Goal: Check status

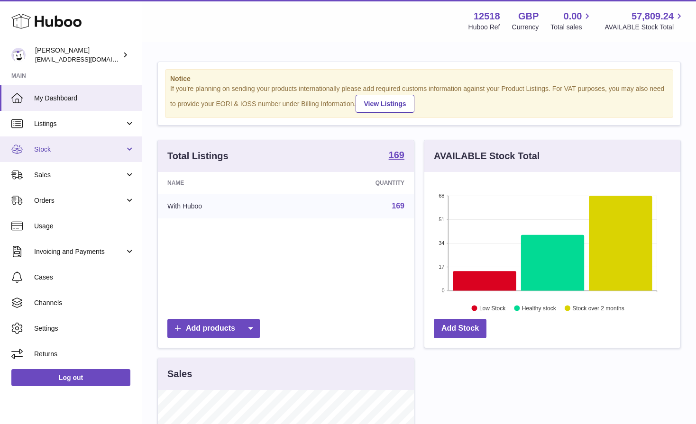
scroll to position [148, 256]
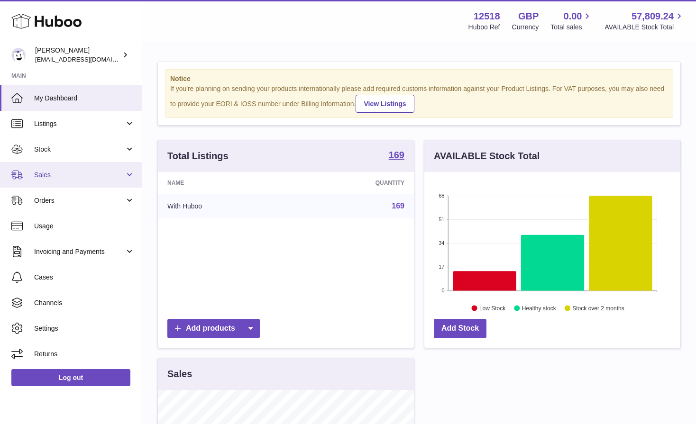
click at [45, 175] on span "Sales" at bounding box center [79, 175] width 91 height 9
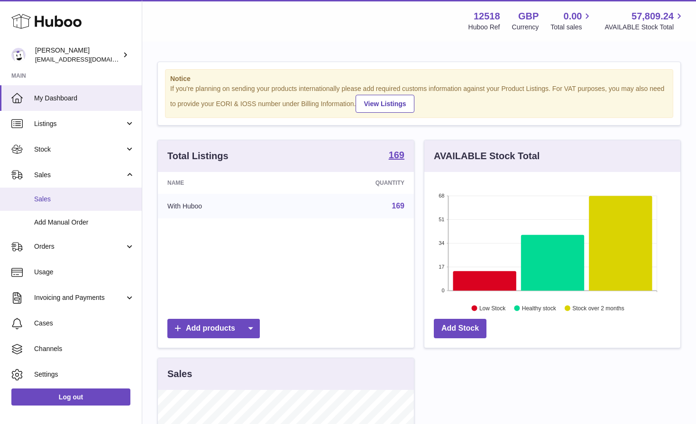
click at [54, 203] on span "Sales" at bounding box center [84, 199] width 100 height 9
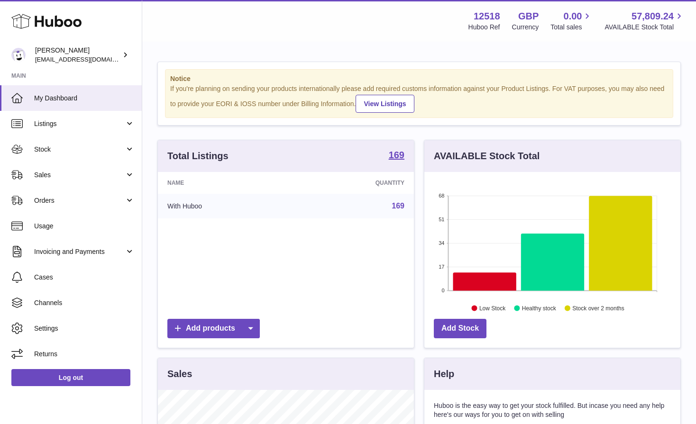
scroll to position [148, 256]
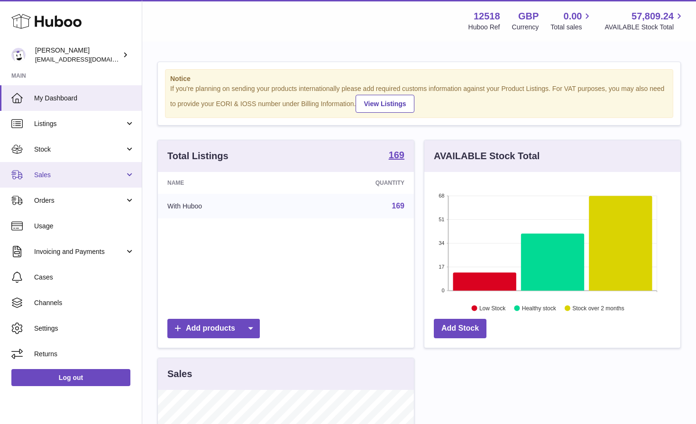
click at [53, 172] on span "Sales" at bounding box center [79, 175] width 91 height 9
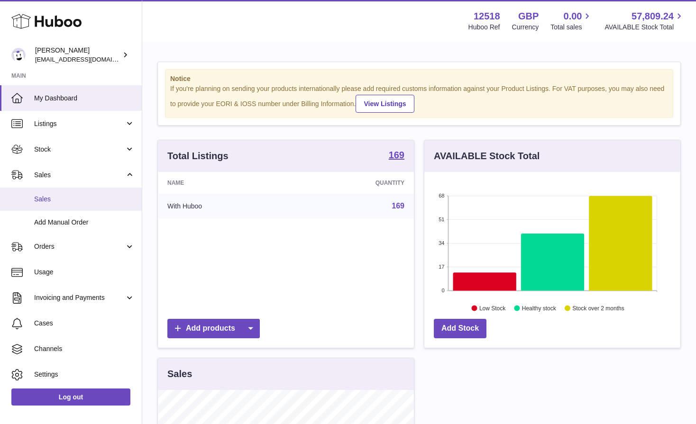
click at [52, 201] on span "Sales" at bounding box center [84, 199] width 100 height 9
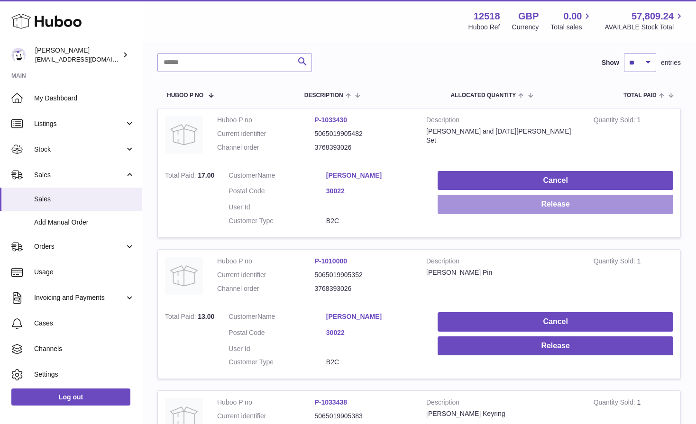
scroll to position [128, 0]
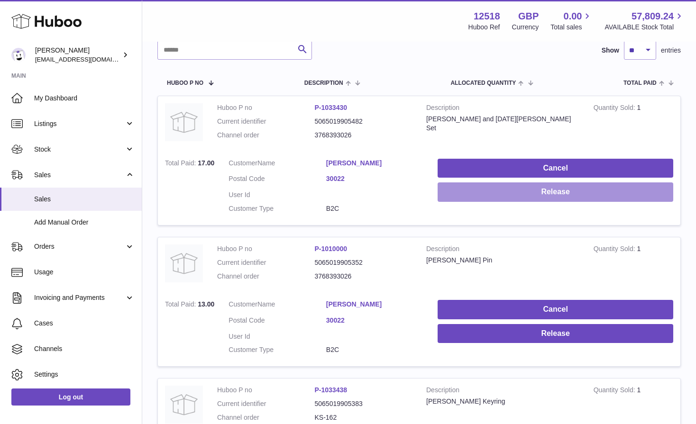
click at [500, 193] on button "Release" at bounding box center [556, 191] width 236 height 19
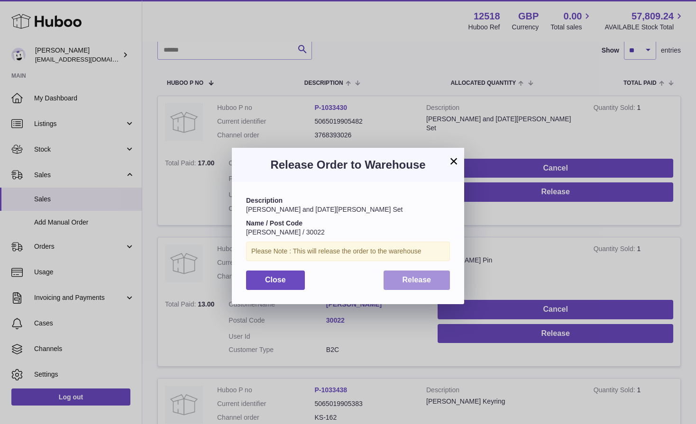
click at [388, 285] on button "Release" at bounding box center [416, 280] width 67 height 19
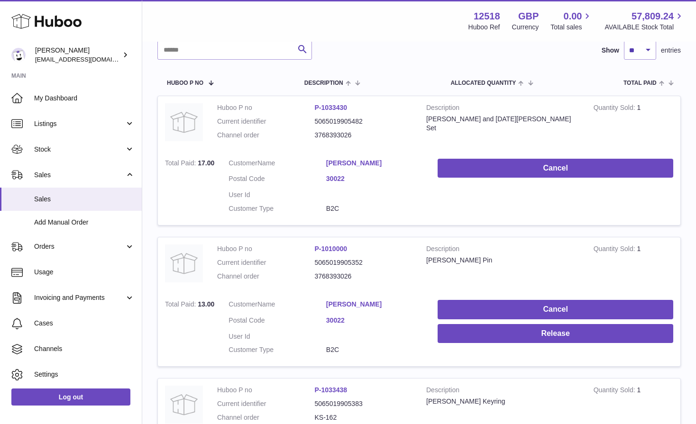
click at [502, 345] on td "Cancel Release" at bounding box center [555, 330] width 250 height 74
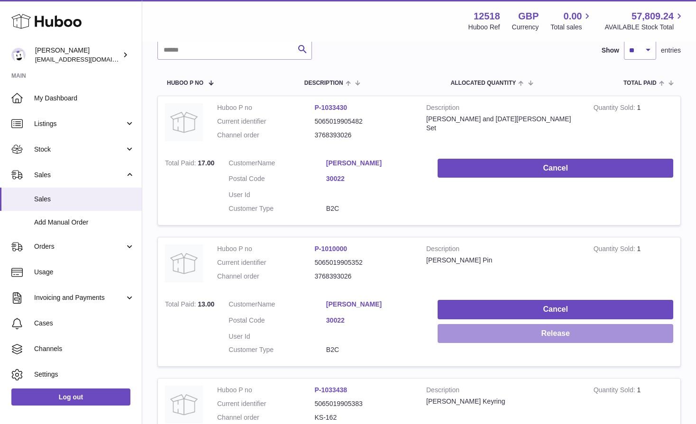
click at [503, 342] on button "Release" at bounding box center [556, 333] width 236 height 19
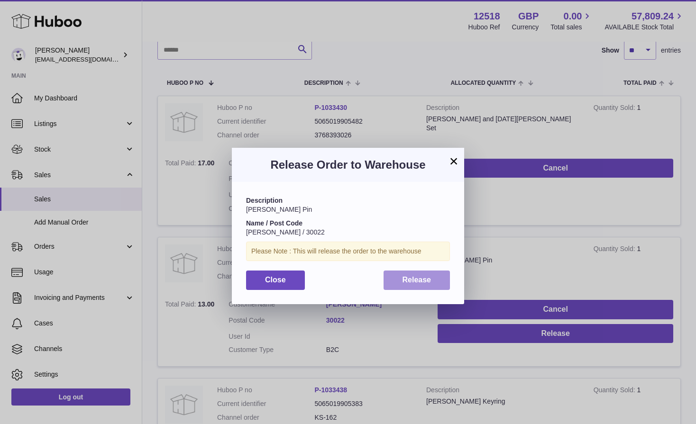
click at [411, 277] on span "Release" at bounding box center [416, 280] width 29 height 8
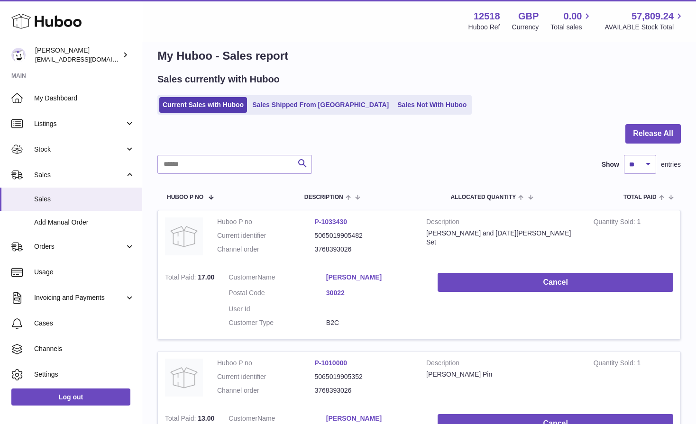
scroll to position [0, 0]
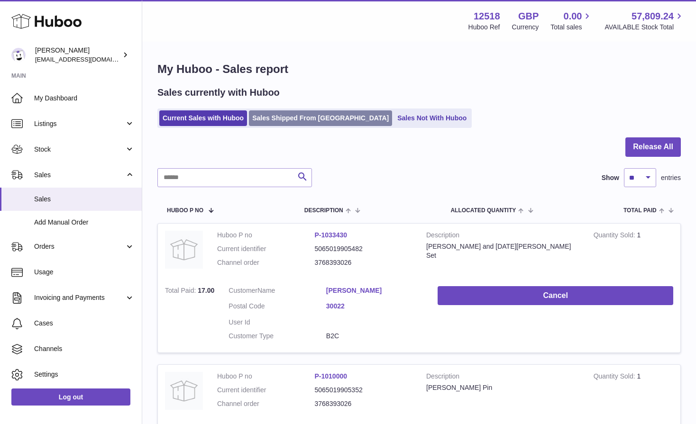
click at [289, 123] on link "Sales Shipped From Huboo" at bounding box center [320, 118] width 143 height 16
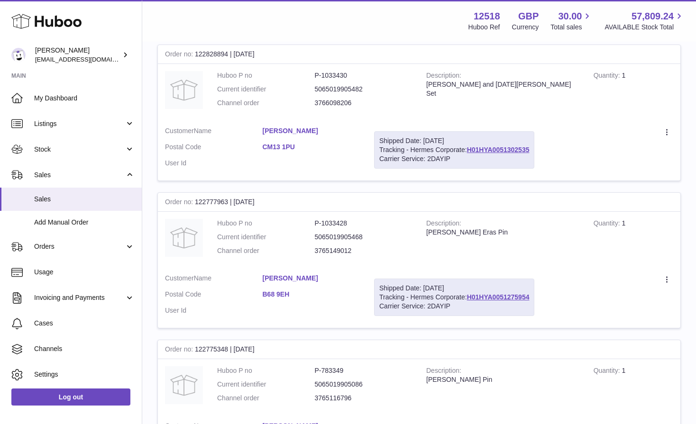
scroll to position [313, 0]
click at [59, 246] on span "Orders" at bounding box center [79, 246] width 91 height 9
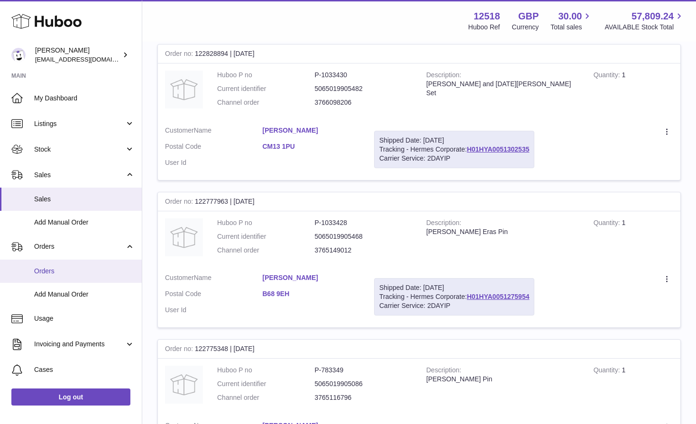
click at [46, 271] on span "Orders" at bounding box center [84, 271] width 100 height 9
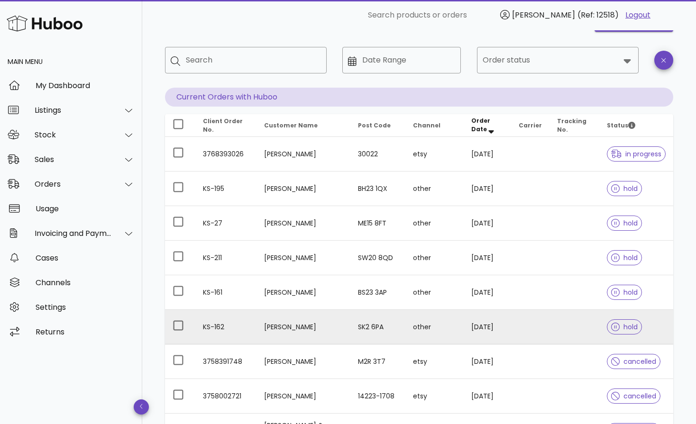
scroll to position [40, 0]
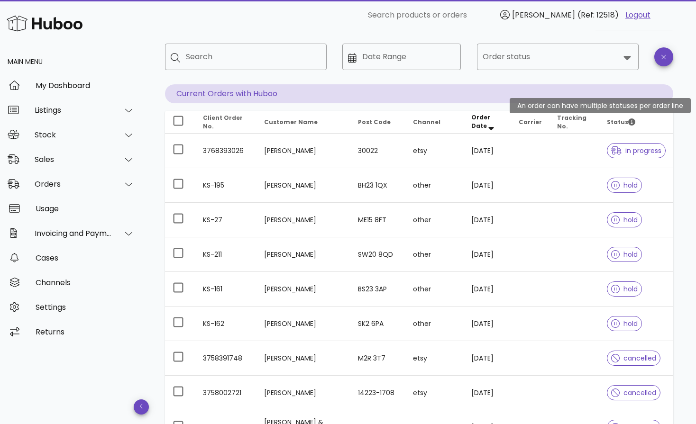
click at [632, 120] on icon "Status" at bounding box center [631, 122] width 7 height 7
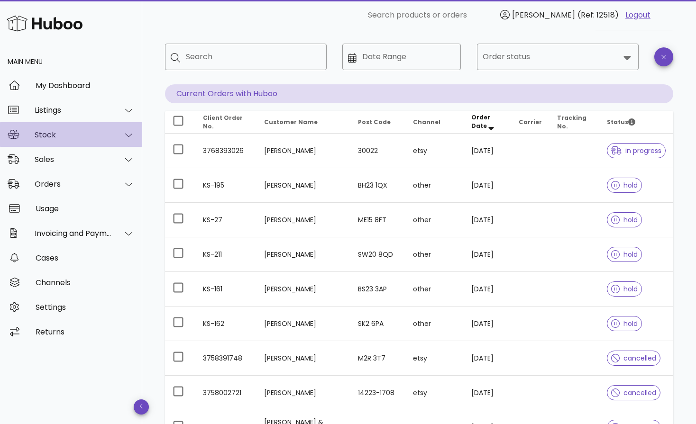
click at [63, 136] on div "Stock" at bounding box center [73, 134] width 77 height 9
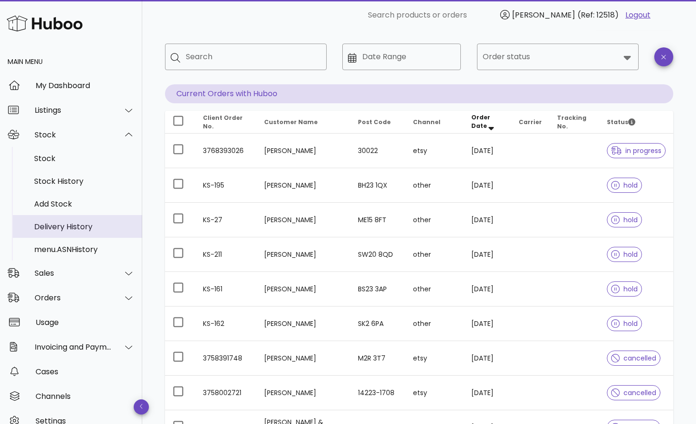
click at [55, 234] on div "Delivery History" at bounding box center [84, 227] width 100 height 20
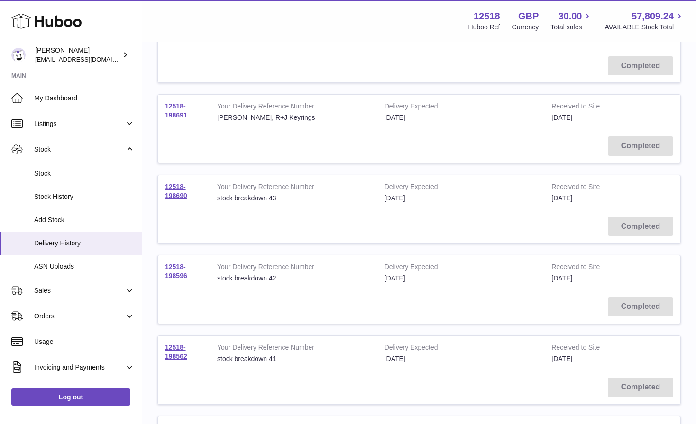
scroll to position [651, 0]
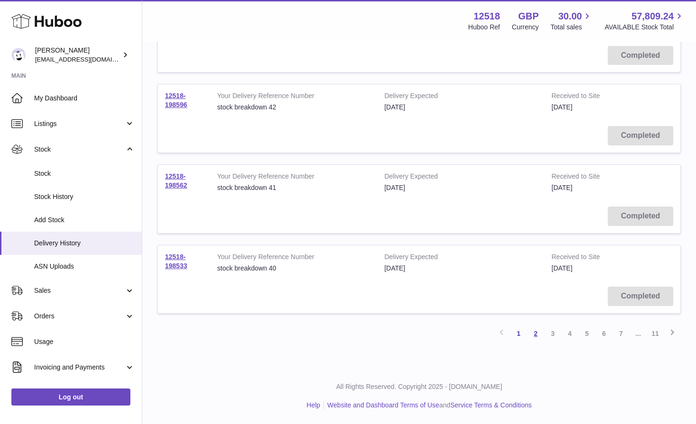
click at [537, 333] on link "2" at bounding box center [535, 333] width 17 height 17
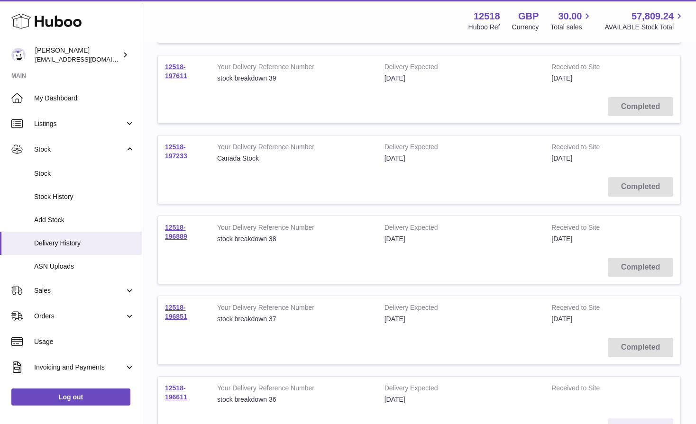
scroll to position [651, 0]
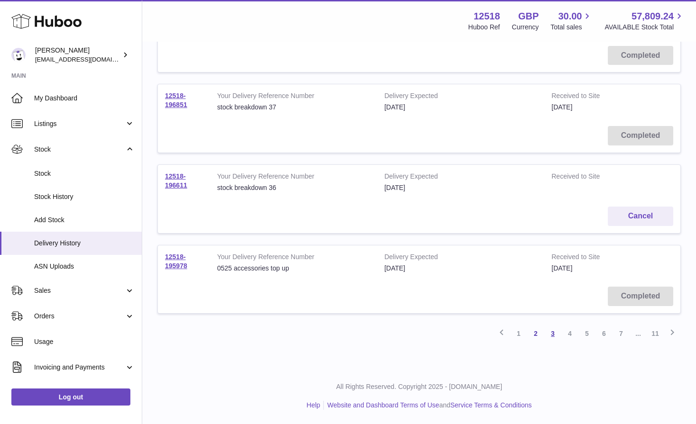
click at [549, 335] on link "3" at bounding box center [552, 333] width 17 height 17
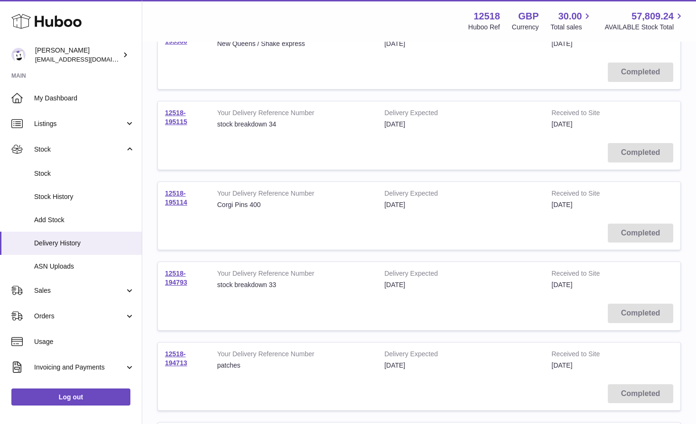
scroll to position [651, 0]
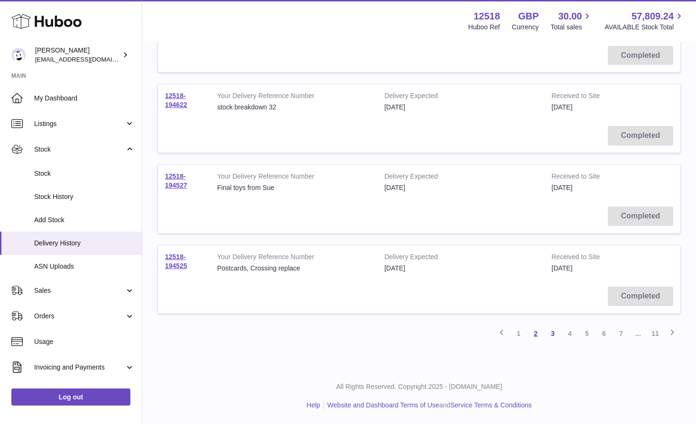
click at [534, 334] on link "2" at bounding box center [535, 333] width 17 height 17
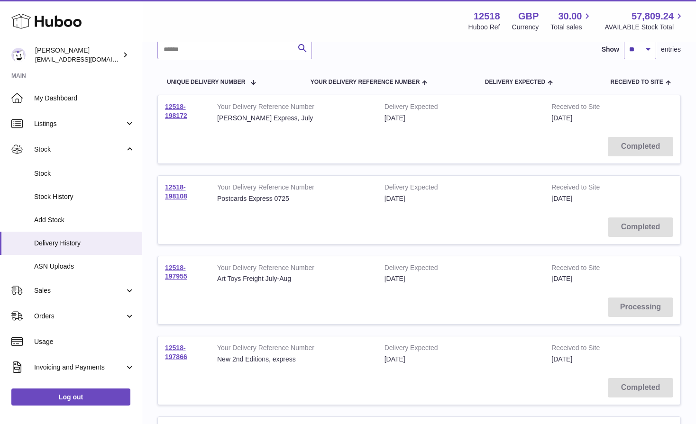
scroll to position [82, 0]
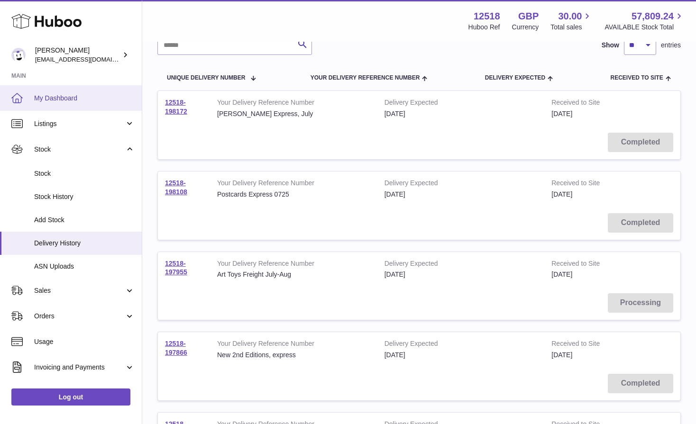
click at [57, 104] on link "My Dashboard" at bounding box center [71, 98] width 142 height 26
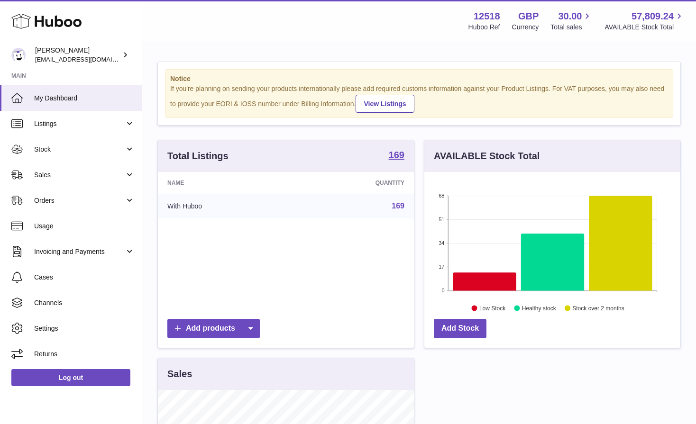
scroll to position [148, 256]
